Goal: Navigation & Orientation: Go to known website

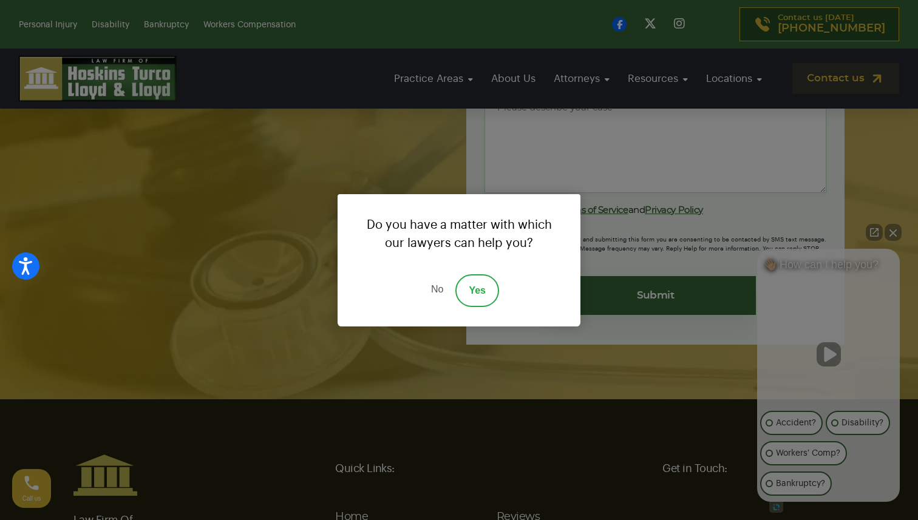
scroll to position [10484, 0]
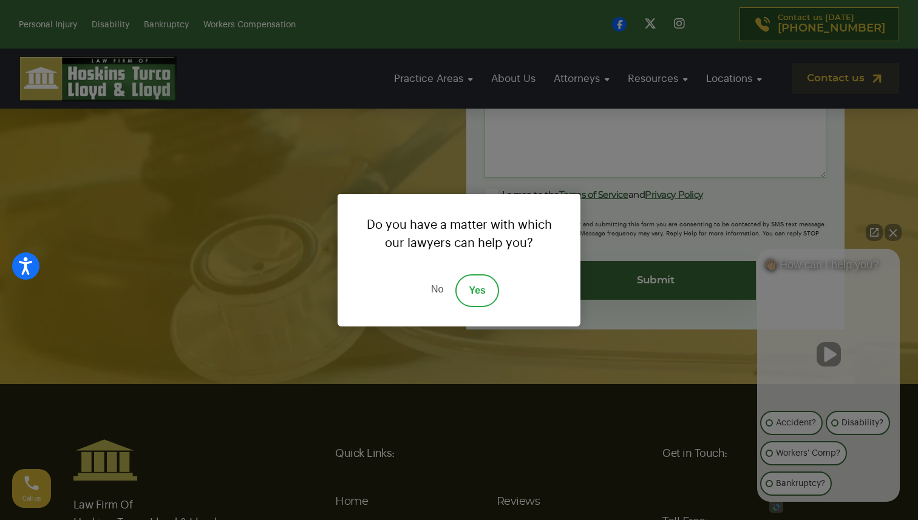
click at [895, 236] on div "Do you have a matter with which our lawyers can help you? No Yes" at bounding box center [459, 260] width 918 height 520
click at [892, 235] on div "Do you have a matter with which our lawyers can help you? No Yes" at bounding box center [459, 260] width 918 height 520
click at [875, 236] on div "Do you have a matter with which our lawyers can help you? No Yes" at bounding box center [459, 260] width 918 height 520
click at [435, 293] on link "No" at bounding box center [437, 291] width 36 height 33
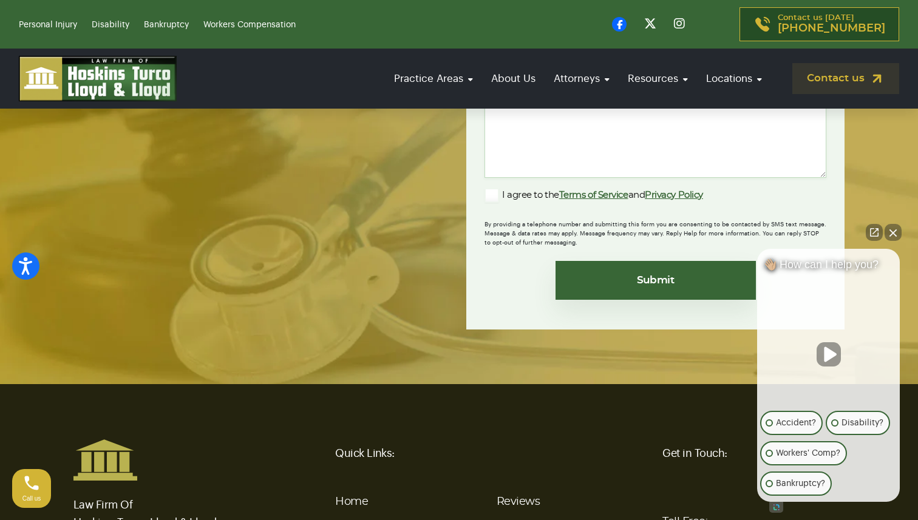
click at [890, 236] on button "Close Intaker Chat Widget" at bounding box center [893, 232] width 17 height 17
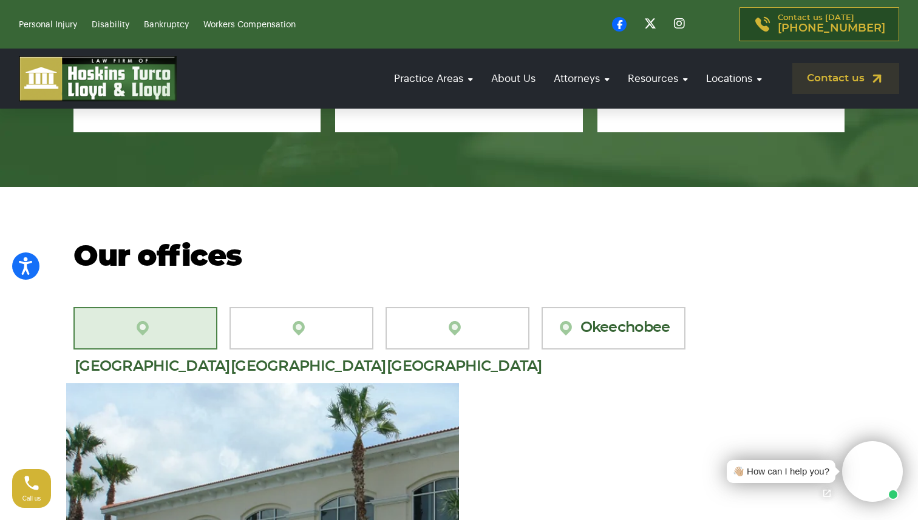
scroll to position [9513, 0]
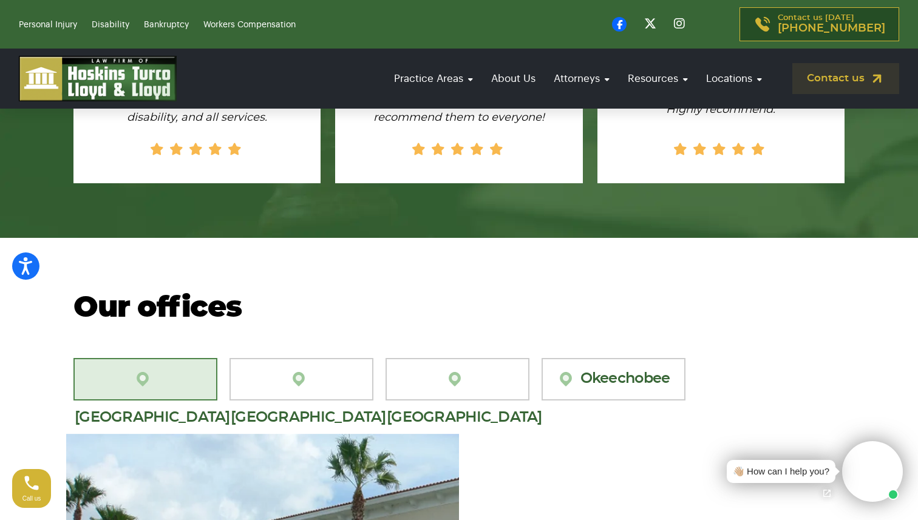
click at [106, 81] on img at bounding box center [98, 79] width 158 height 46
